Goal: Task Accomplishment & Management: Manage account settings

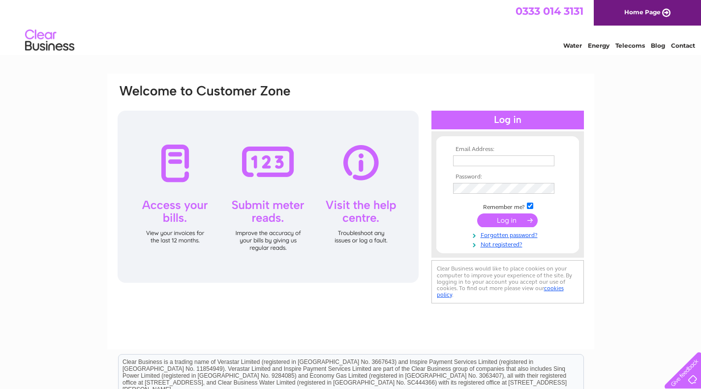
drag, startPoint x: 0, startPoint y: 0, endPoint x: 491, endPoint y: 164, distance: 518.1
click at [491, 164] on input "text" at bounding box center [503, 160] width 101 height 11
type input "thebenettarms@gmail.com"
click at [496, 223] on input "submit" at bounding box center [507, 221] width 60 height 14
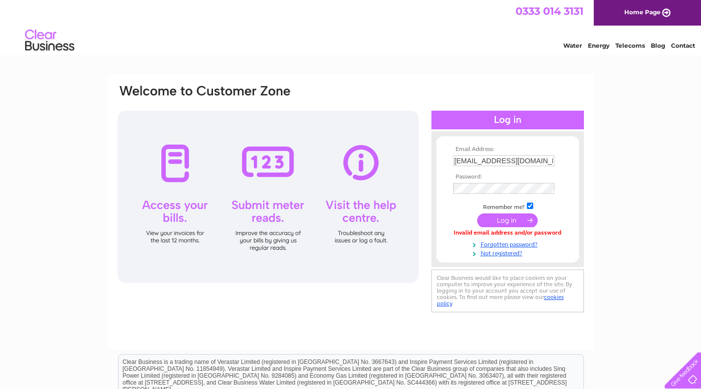
click at [68, 229] on div "Email Address: thebenettarms@gmail.com Password: Forgotten password?" at bounding box center [350, 296] width 701 height 444
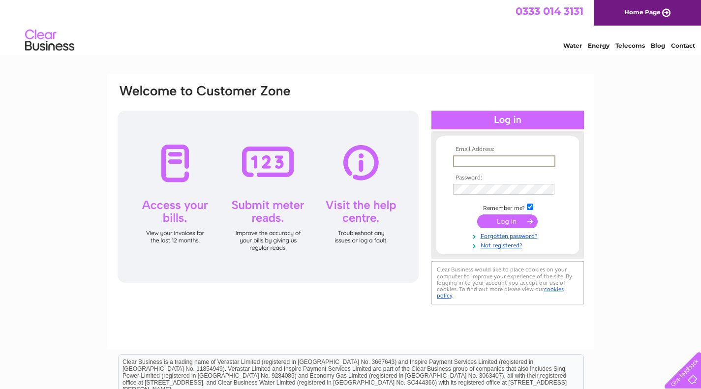
click at [486, 161] on input "text" at bounding box center [504, 161] width 102 height 12
type input "thebenettarms@gmail.com"
click at [501, 234] on link "Forgotten password?" at bounding box center [509, 235] width 112 height 9
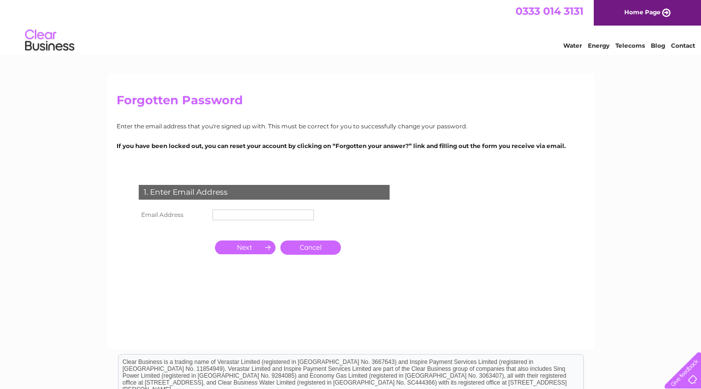
click at [248, 220] on input "text" at bounding box center [262, 215] width 101 height 11
type input "[EMAIL_ADDRESS][DOMAIN_NAME]"
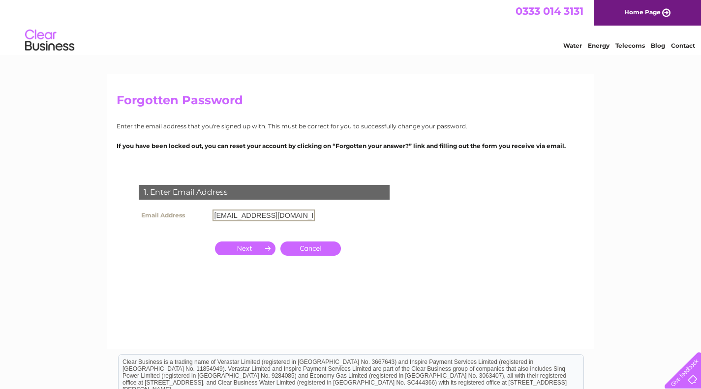
click at [263, 248] on input "button" at bounding box center [245, 249] width 60 height 14
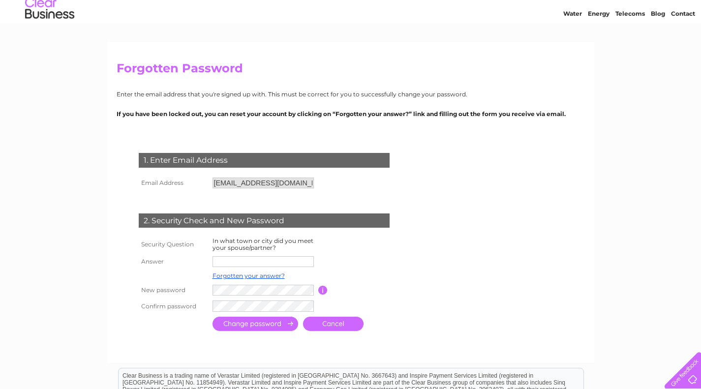
scroll to position [98, 0]
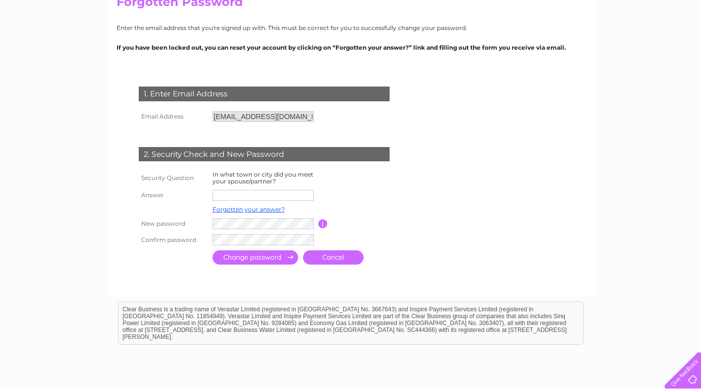
click at [274, 196] on input "text" at bounding box center [262, 195] width 101 height 11
type input "Ojai"
click at [272, 258] on input "submit" at bounding box center [255, 258] width 86 height 14
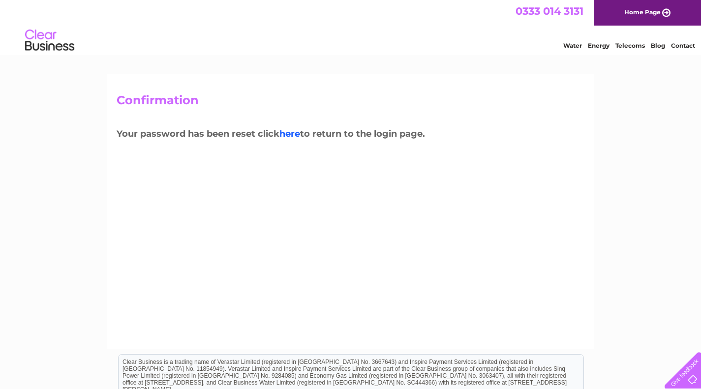
click at [299, 137] on link "here" at bounding box center [289, 133] width 21 height 11
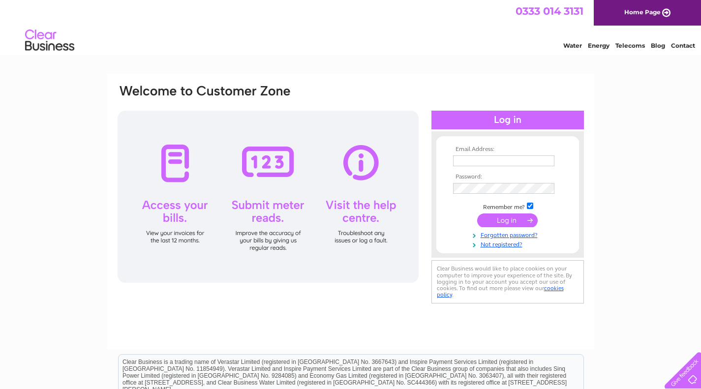
type input "thebenettarms@gmail.com"
click at [504, 224] on input "submit" at bounding box center [507, 221] width 60 height 14
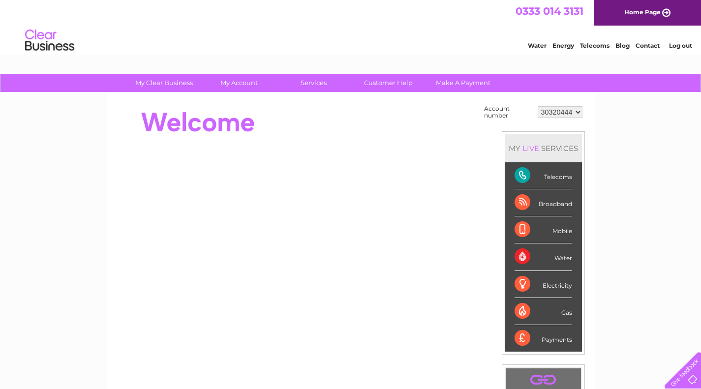
click at [546, 336] on div "Payments" at bounding box center [543, 338] width 58 height 27
